Goal: Obtain resource: Download file/media

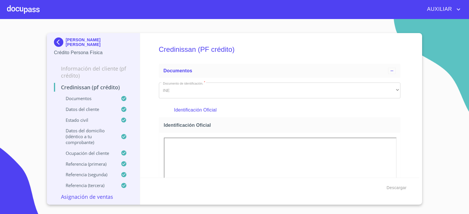
click at [55, 40] on img at bounding box center [60, 42] width 12 height 9
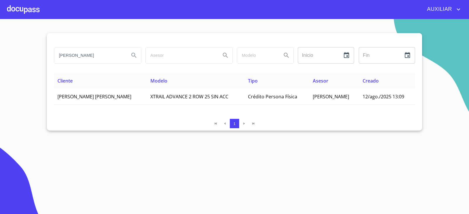
drag, startPoint x: 116, startPoint y: 57, endPoint x: 51, endPoint y: 74, distance: 67.2
click at [51, 74] on div "[PERSON_NAME] Inicio ​ Fin ​ Cliente Modelo Tipo Asesor Creado [PERSON_NAME] [P…" at bounding box center [234, 82] width 375 height 98
type input "[DEMOGRAPHIC_DATA]"
drag, startPoint x: 60, startPoint y: 60, endPoint x: 27, endPoint y: 72, distance: 34.7
click at [26, 72] on section "[DEMOGRAPHIC_DATA] Inicio ​ Fin ​ Cliente Modelo Tipo Asesor Creado [PERSON_NAM…" at bounding box center [234, 116] width 469 height 195
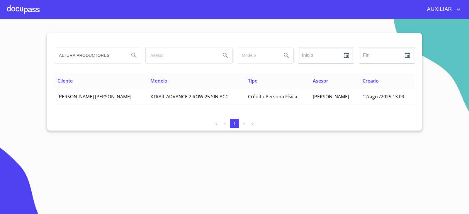
type input "ALTURA PRODUCTORES"
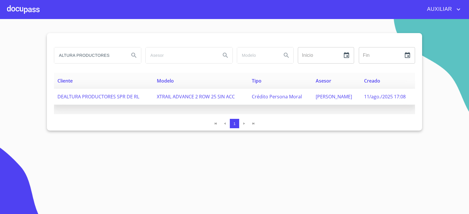
click at [126, 99] on span "DEALTURA PRODUCTORES SPR DE RL" at bounding box center [98, 97] width 82 height 6
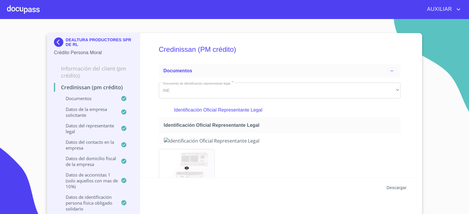
click at [392, 190] on span "Descargar" at bounding box center [397, 187] width 20 height 7
click at [54, 43] on img at bounding box center [60, 42] width 12 height 9
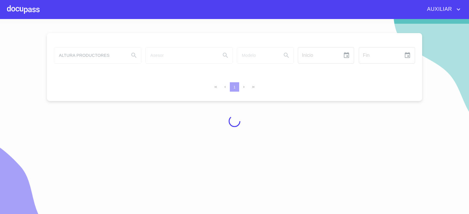
click at [84, 56] on div at bounding box center [234, 121] width 469 height 195
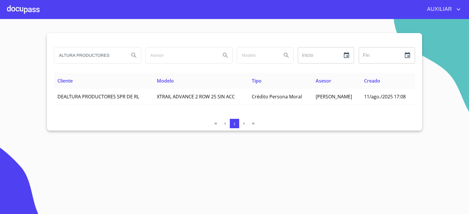
drag, startPoint x: 113, startPoint y: 58, endPoint x: 68, endPoint y: 67, distance: 45.4
click at [68, 67] on div "ALTURA PRODUCTORES Inicio ​ Fin ​" at bounding box center [234, 59] width 361 height 28
type input "A"
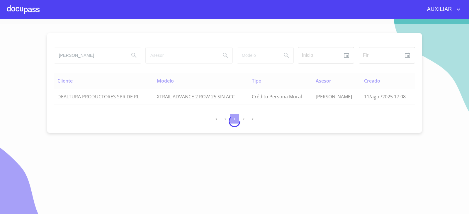
click at [90, 54] on div at bounding box center [234, 121] width 469 height 195
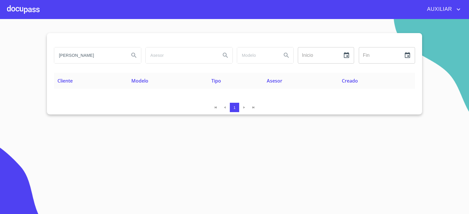
click at [85, 55] on input "[PERSON_NAME]" at bounding box center [89, 56] width 70 height 16
type input "[PERSON_NAME] [PERSON_NAME]"
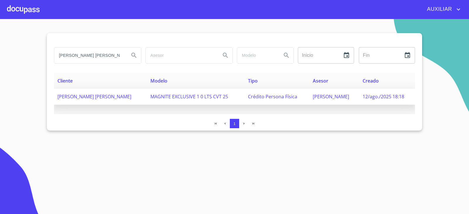
click at [80, 98] on span "[PERSON_NAME] [PERSON_NAME]" at bounding box center [94, 97] width 74 height 6
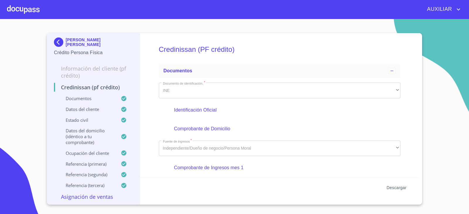
click at [400, 189] on span "Descargar" at bounding box center [397, 187] width 20 height 7
